Goal: Check status: Check status

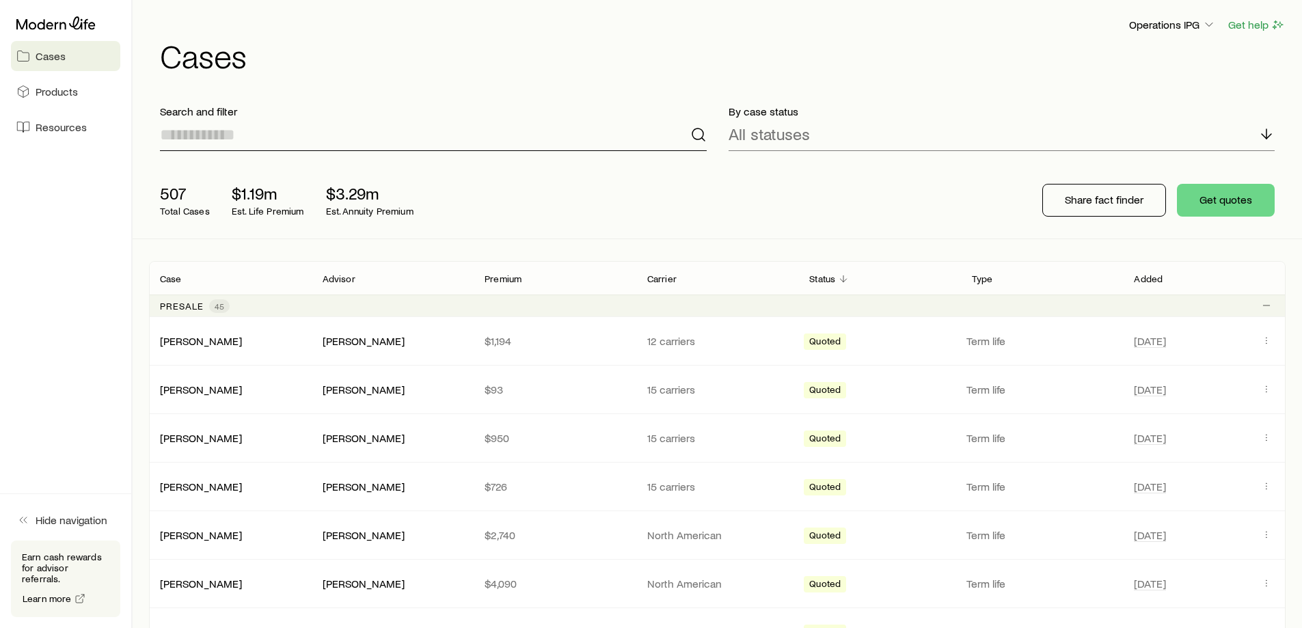
click at [506, 143] on input at bounding box center [433, 134] width 547 height 33
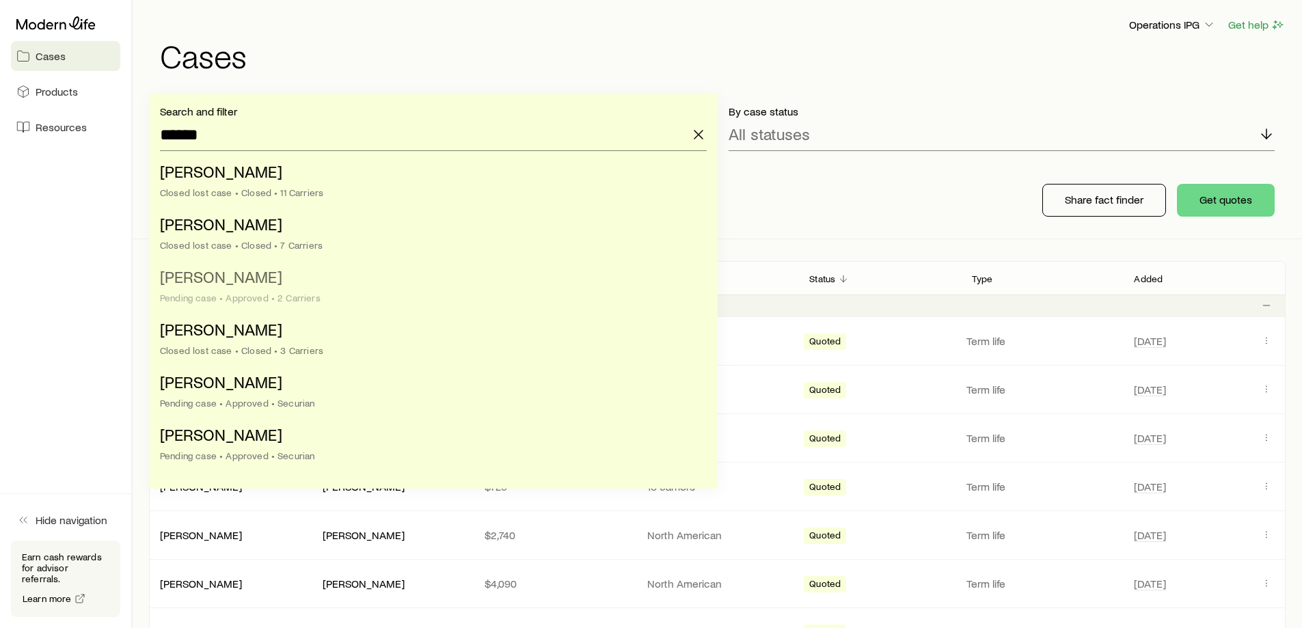
click at [403, 283] on li "[PERSON_NAME] case • Approved • 2 Carriers" at bounding box center [429, 288] width 538 height 53
type input "**********"
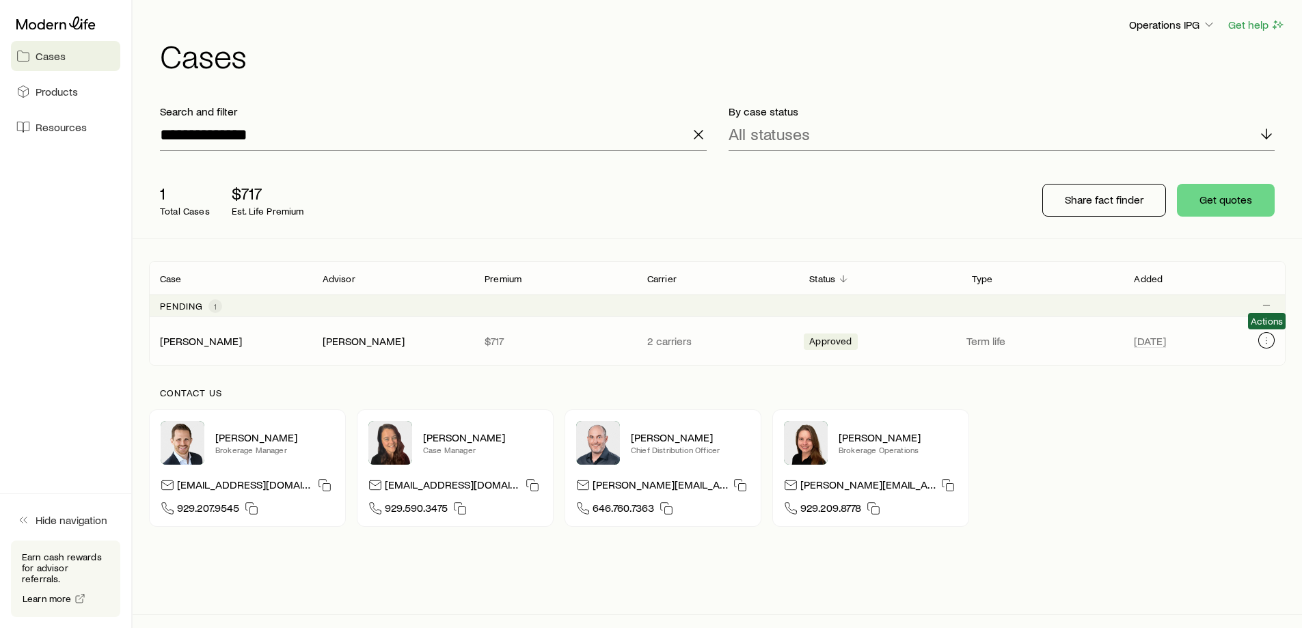
click at [1262, 342] on icon "Client cases" at bounding box center [1266, 340] width 11 height 11
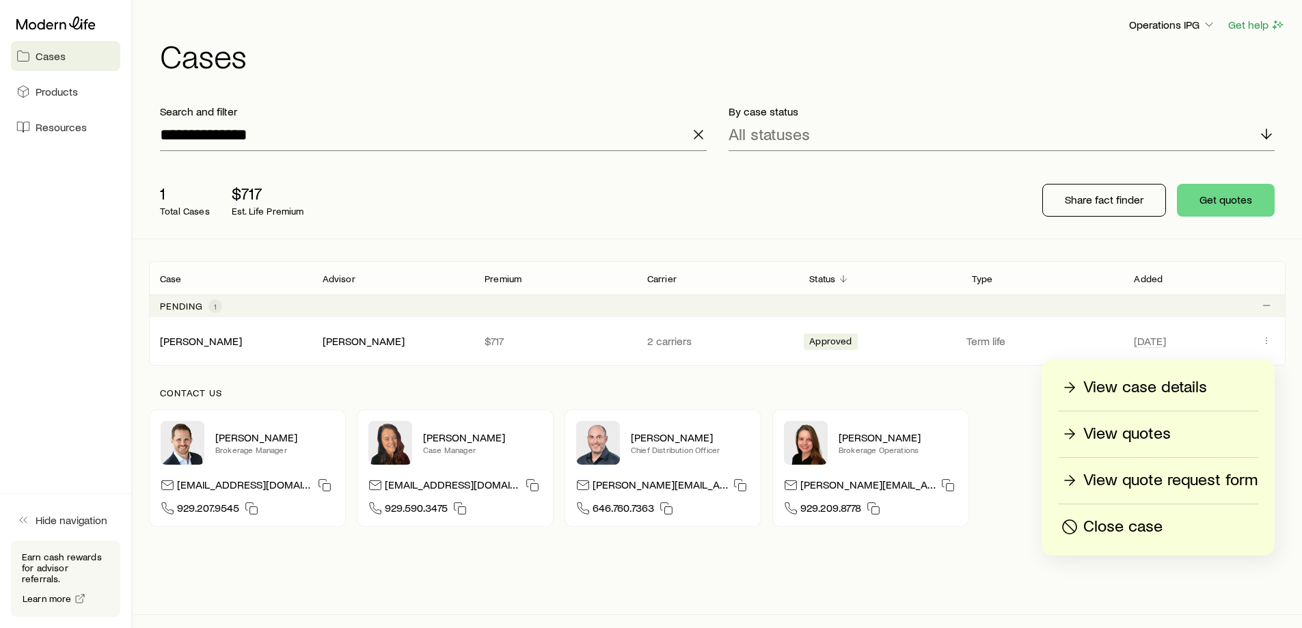
click at [1198, 395] on p "View case details" at bounding box center [1145, 387] width 124 height 22
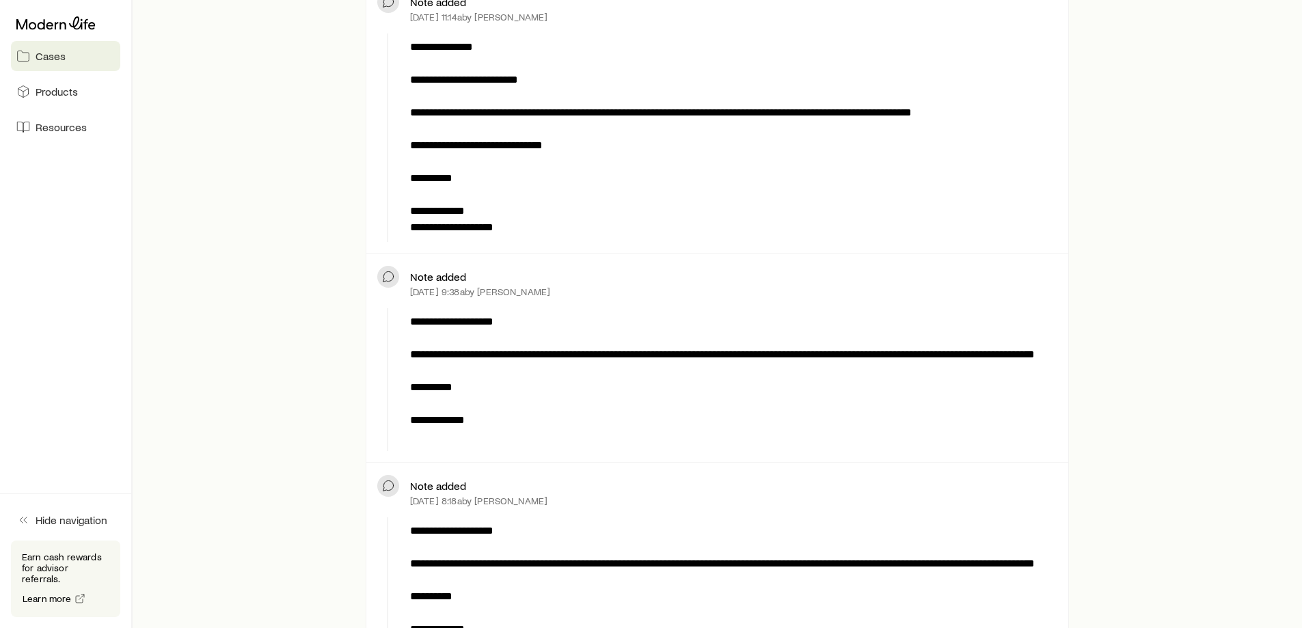
scroll to position [478, 0]
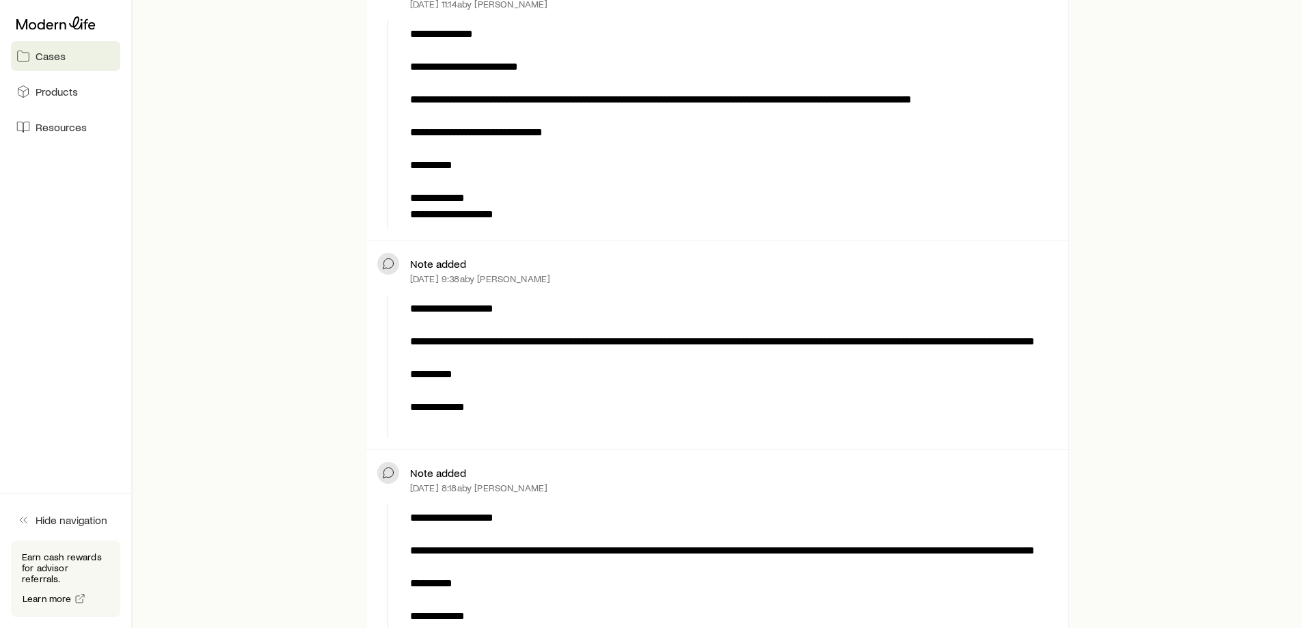
drag, startPoint x: 890, startPoint y: 449, endPoint x: 292, endPoint y: 426, distance: 598.2
